Goal: Transaction & Acquisition: Purchase product/service

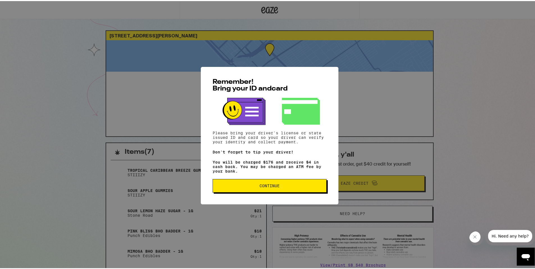
click at [276, 183] on button "Continue" at bounding box center [269, 184] width 114 height 13
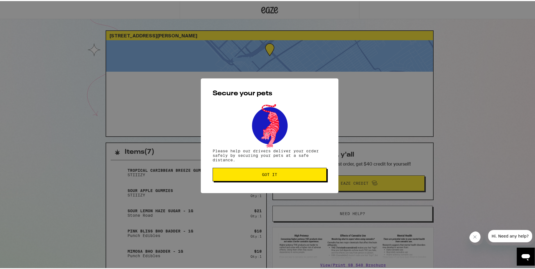
drag, startPoint x: 279, startPoint y: 172, endPoint x: 302, endPoint y: 162, distance: 24.9
click at [279, 173] on span "Got it" at bounding box center [269, 173] width 104 height 4
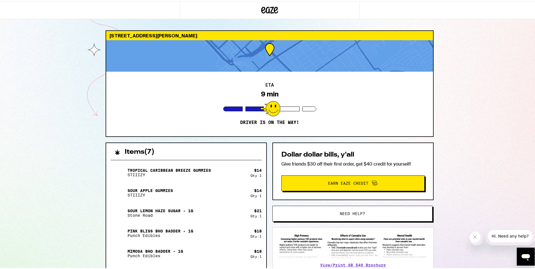
click at [274, 8] on icon at bounding box center [276, 9] width 4 height 7
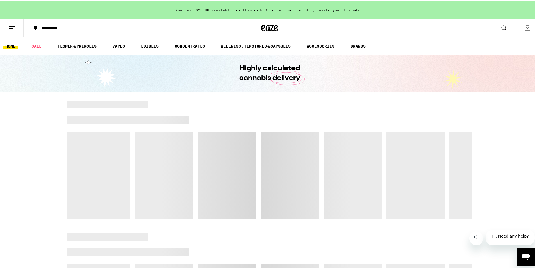
click at [524, 26] on icon at bounding box center [527, 26] width 7 height 7
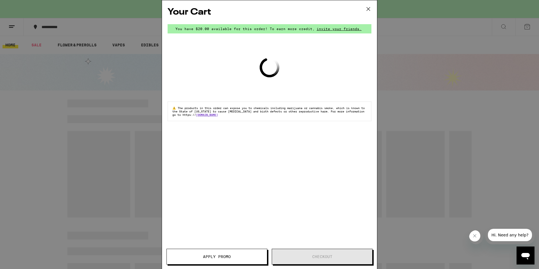
click at [371, 7] on icon at bounding box center [368, 9] width 8 height 8
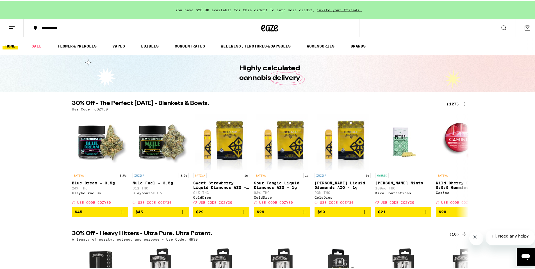
click at [13, 30] on button at bounding box center [12, 27] width 24 height 18
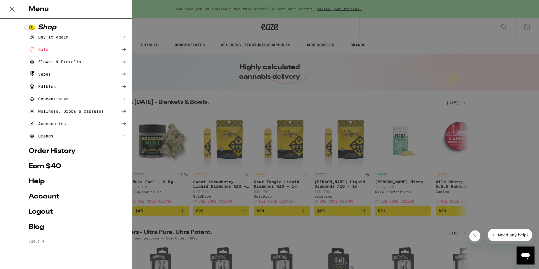
drag, startPoint x: 299, startPoint y: 92, endPoint x: 306, endPoint y: 91, distance: 6.6
click at [305, 91] on div "Menu Shop Buy It Again Sale Flower & Prerolls Vapes Edibles Concentrates Wellne…" at bounding box center [269, 134] width 539 height 269
